Goal: Task Accomplishment & Management: Manage account settings

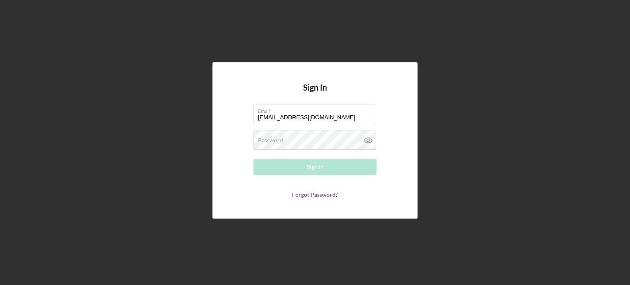
type input "[EMAIL_ADDRESS][DOMAIN_NAME]"
click at [342, 141] on div "Password Required" at bounding box center [315, 140] width 123 height 21
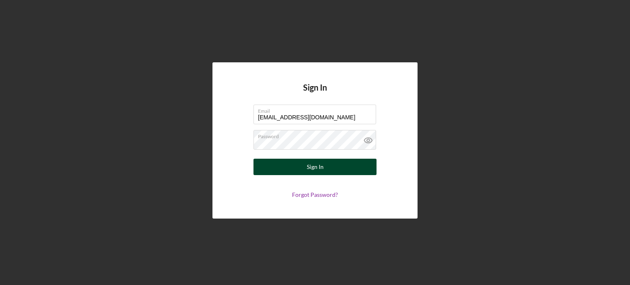
click at [327, 167] on button "Sign In" at bounding box center [315, 167] width 123 height 16
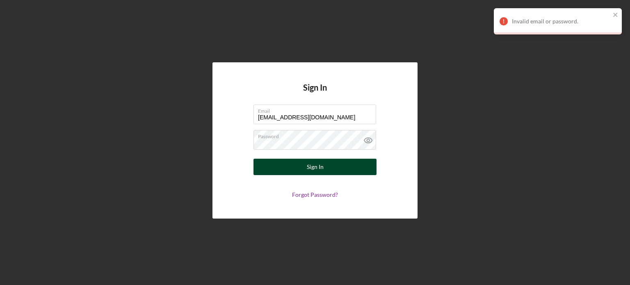
click at [322, 167] on div "Sign In" at bounding box center [315, 167] width 17 height 16
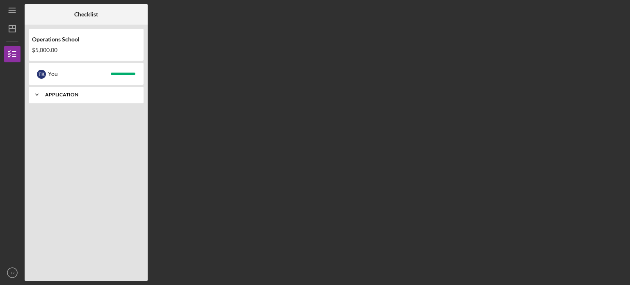
click at [83, 102] on div "Icon/Expander Application 9 / 9" at bounding box center [86, 95] width 115 height 16
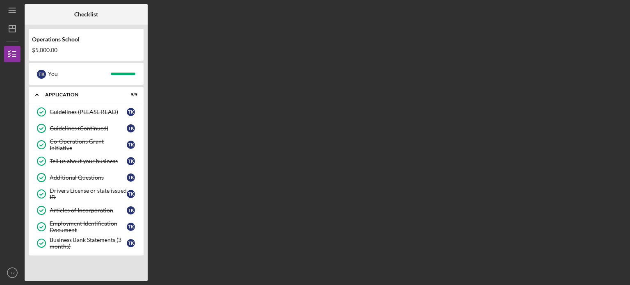
click at [60, 47] on div "$5,000.00" at bounding box center [86, 50] width 108 height 7
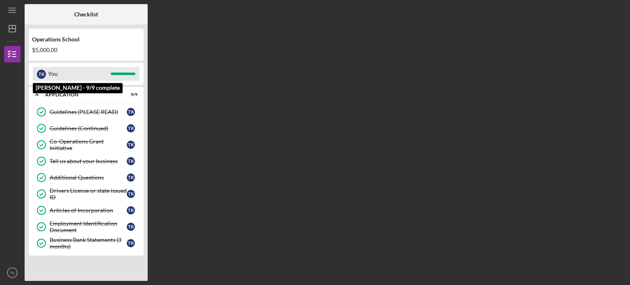
click at [39, 71] on div "T k" at bounding box center [41, 74] width 9 height 9
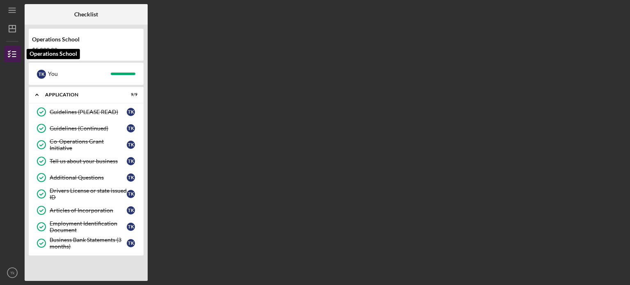
click at [14, 53] on icon "button" at bounding box center [12, 54] width 21 height 21
click at [11, 12] on line "button" at bounding box center [12, 12] width 7 height 0
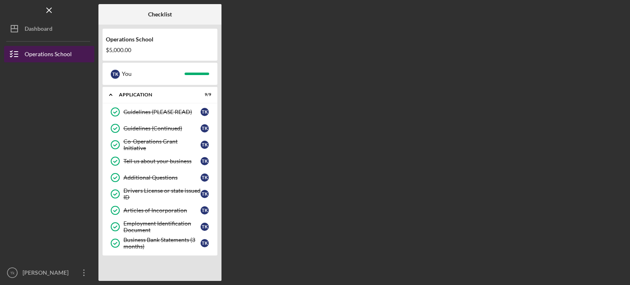
click at [32, 51] on div "Operations School" at bounding box center [48, 55] width 47 height 18
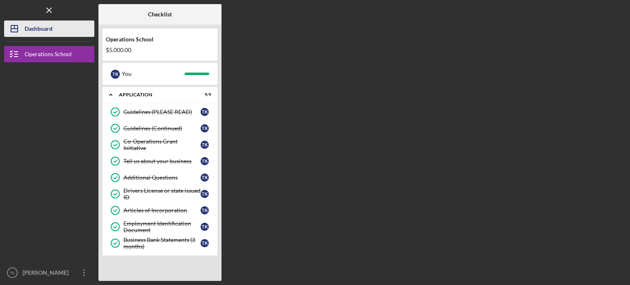
click at [33, 34] on div "Dashboard" at bounding box center [39, 30] width 28 height 18
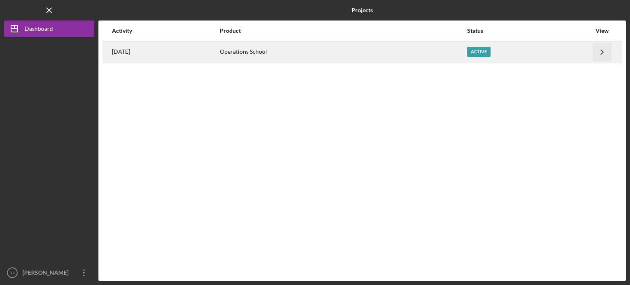
click at [609, 50] on icon "Icon/Navigate" at bounding box center [602, 52] width 18 height 18
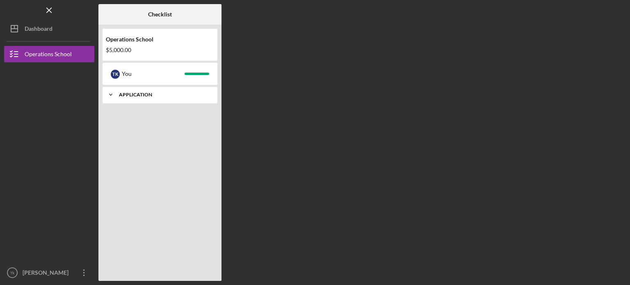
click at [194, 99] on div "Icon/Expander Application 9 / 9" at bounding box center [160, 95] width 115 height 16
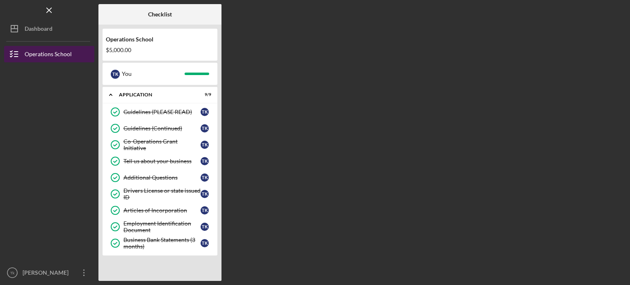
click at [25, 53] on div "Operations School" at bounding box center [48, 55] width 47 height 18
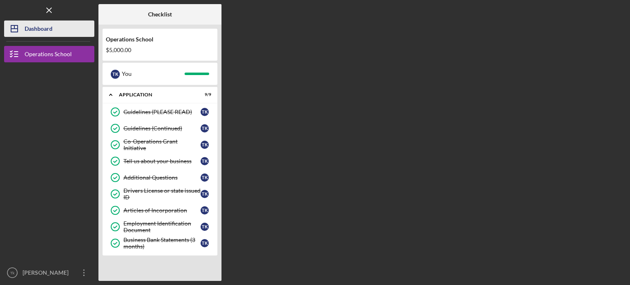
click at [29, 29] on div "Dashboard" at bounding box center [39, 30] width 28 height 18
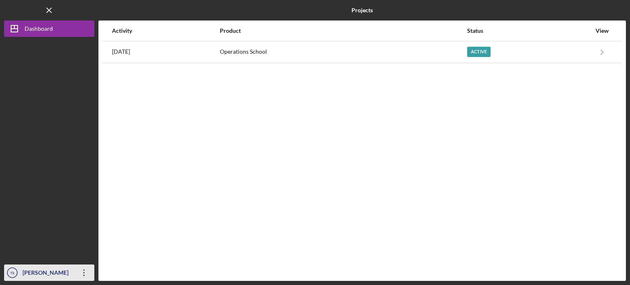
click at [31, 279] on div "[PERSON_NAME]" at bounding box center [47, 274] width 53 height 18
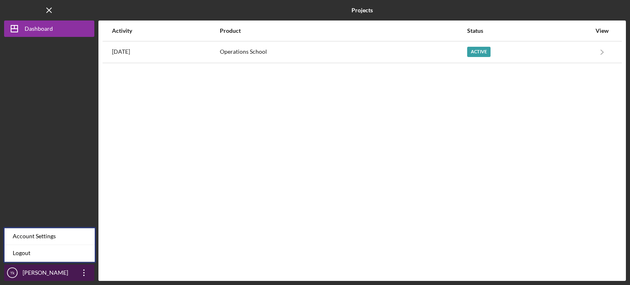
click at [83, 273] on icon "button" at bounding box center [83, 273] width 1 height 7
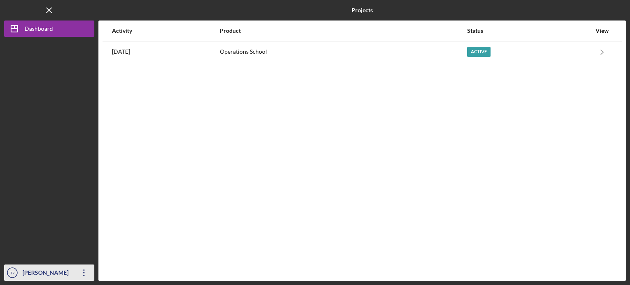
click at [83, 273] on icon "button" at bounding box center [83, 273] width 1 height 7
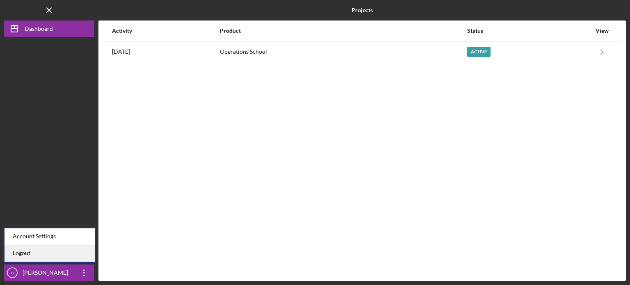
click at [74, 255] on link "Logout" at bounding box center [50, 253] width 90 height 17
